Goal: Find specific page/section

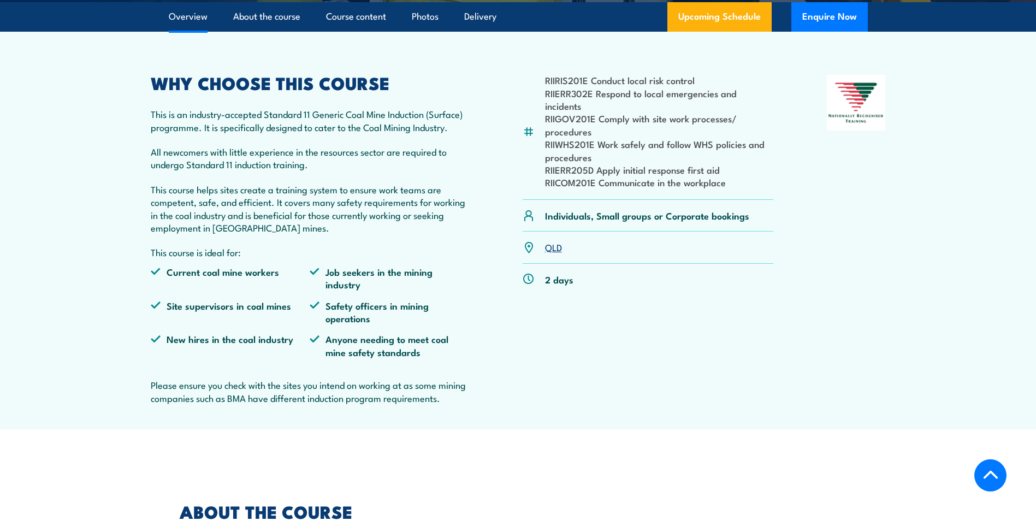
scroll to position [437, 0]
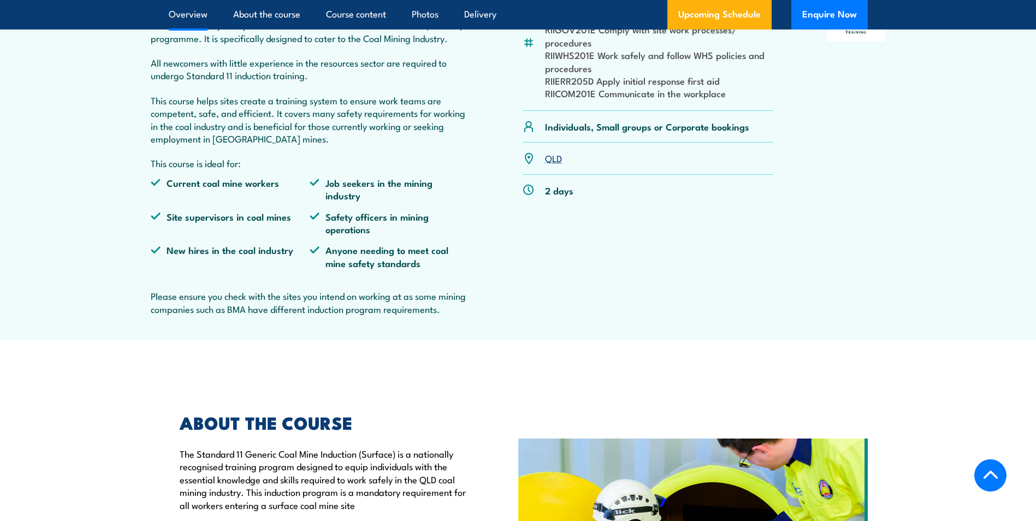
click at [554, 164] on link "QLD" at bounding box center [553, 157] width 17 height 13
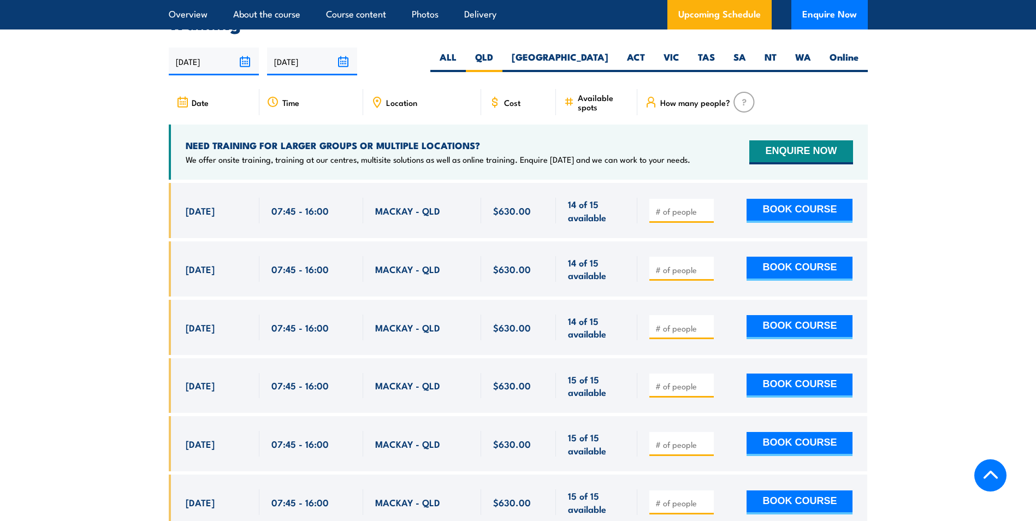
scroll to position [2054, 0]
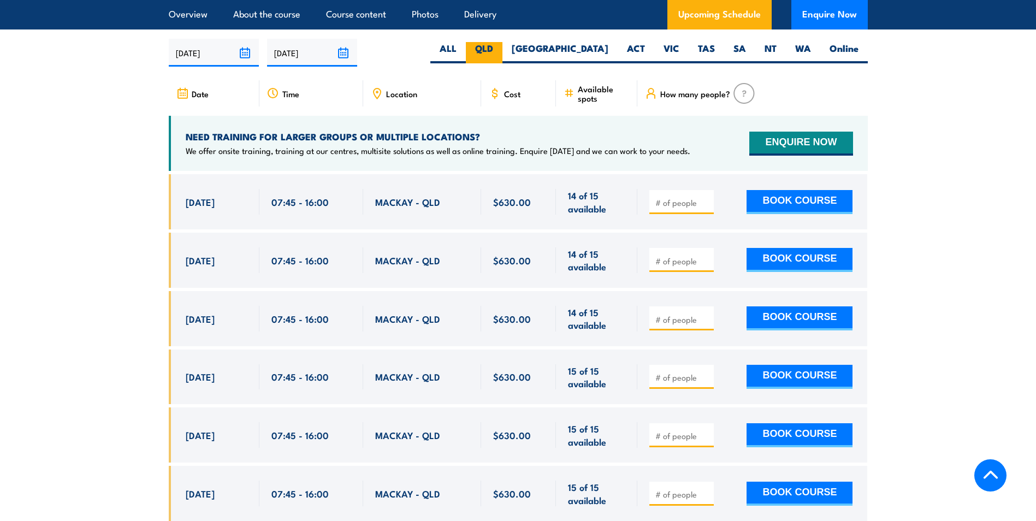
click at [502, 61] on label "QLD" at bounding box center [484, 52] width 37 height 21
click at [500, 49] on input "QLD" at bounding box center [496, 45] width 7 height 7
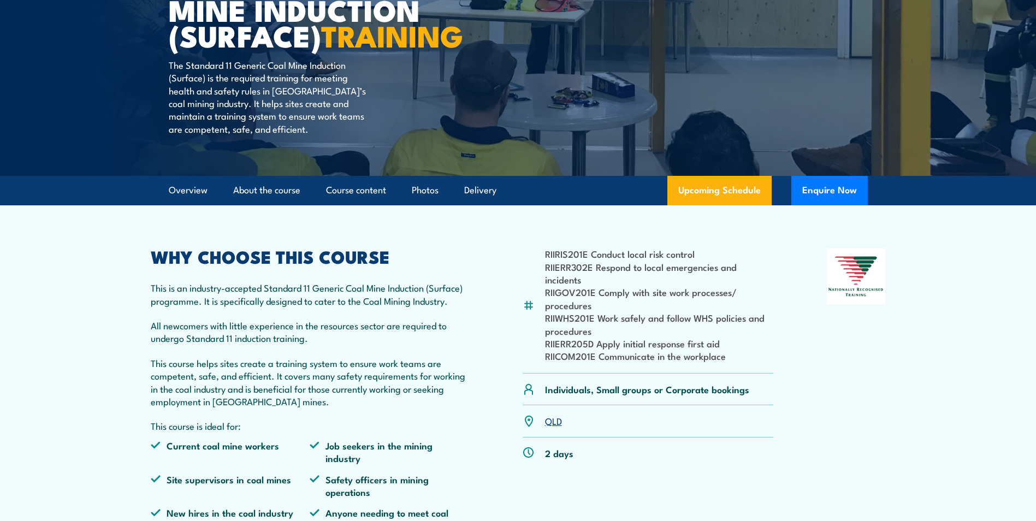
scroll to position [64, 0]
